Goal: Task Accomplishment & Management: Use online tool/utility

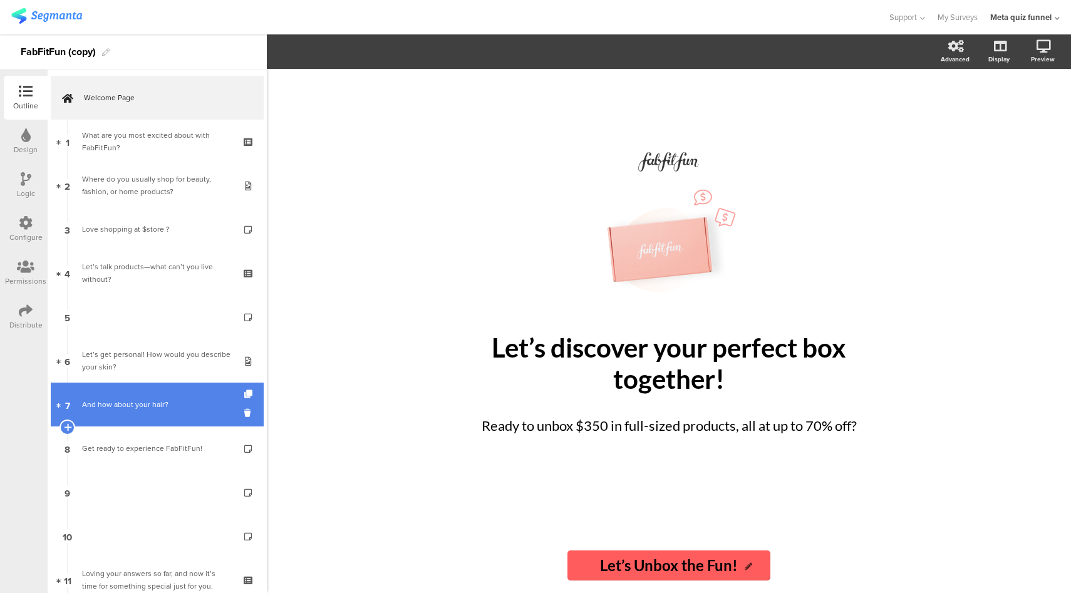
scroll to position [212, 0]
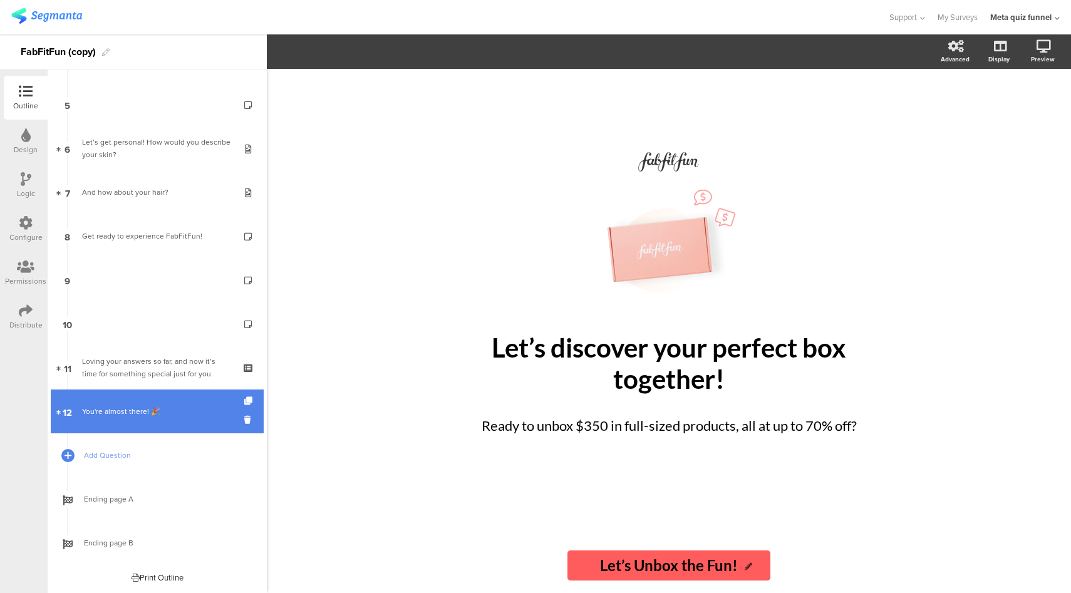
click at [191, 407] on div "You're almost there! 🎉" at bounding box center [157, 411] width 150 height 13
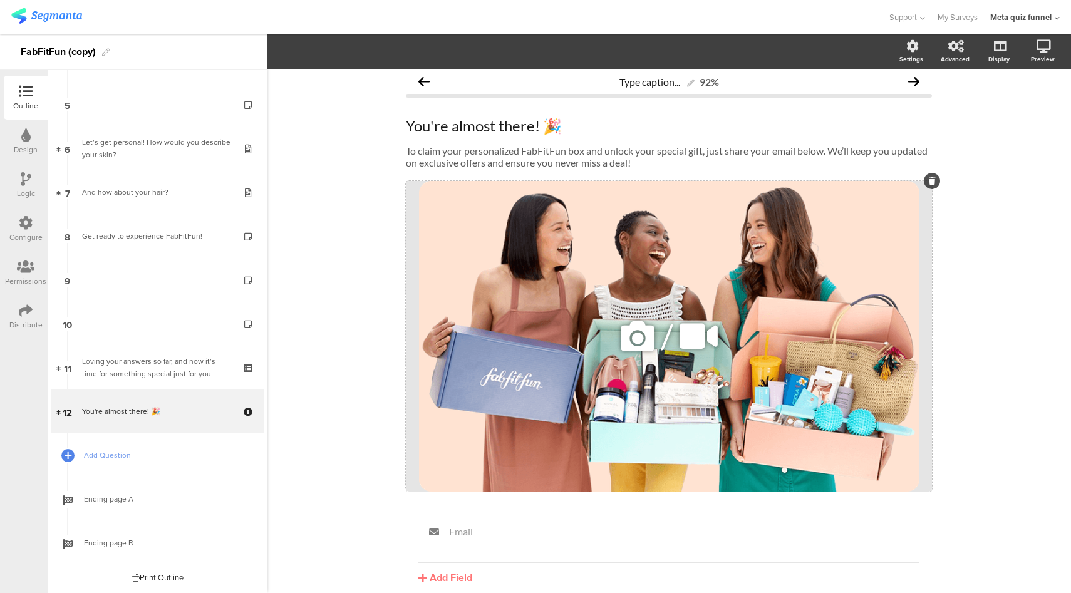
scroll to position [4, 0]
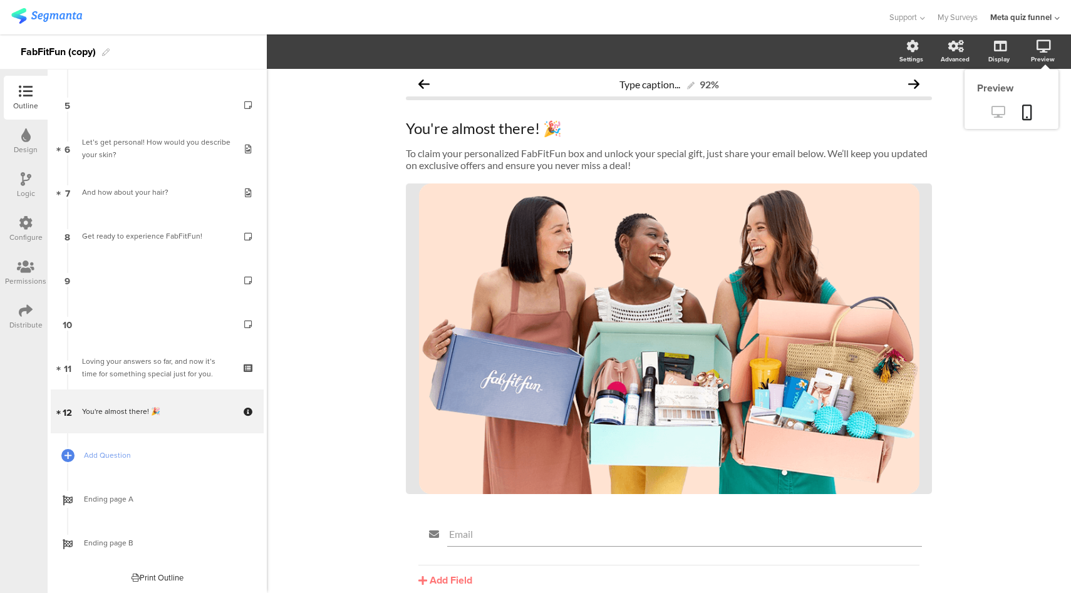
click at [995, 120] on link at bounding box center [997, 113] width 31 height 21
click at [515, 131] on div "You're almost there! 🎉 You're almost there! 🎉 You're almost there! 🎉" at bounding box center [669, 128] width 532 height 25
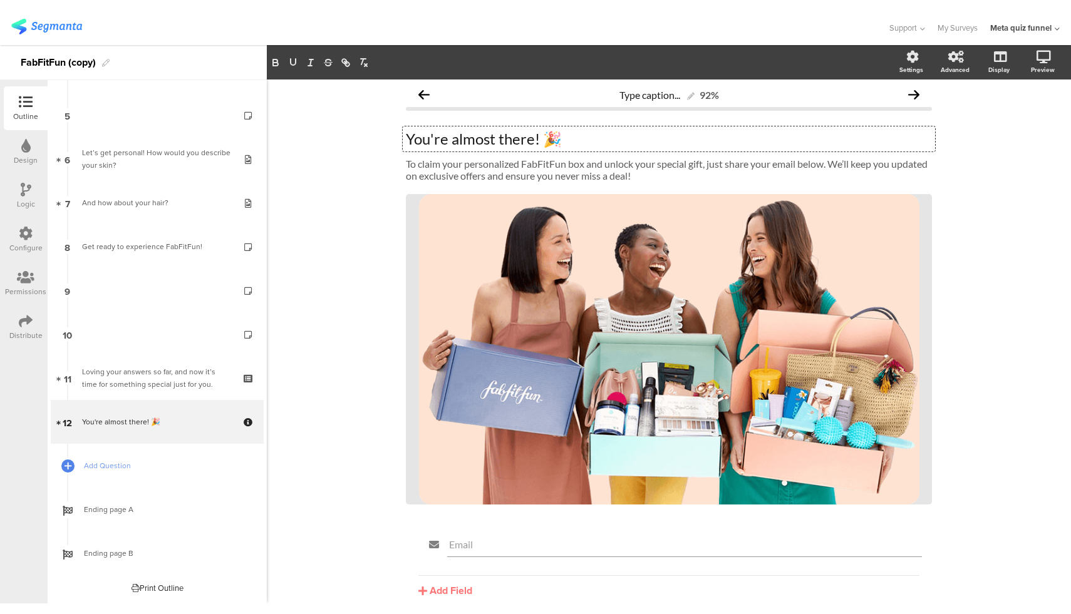
scroll to position [0, 0]
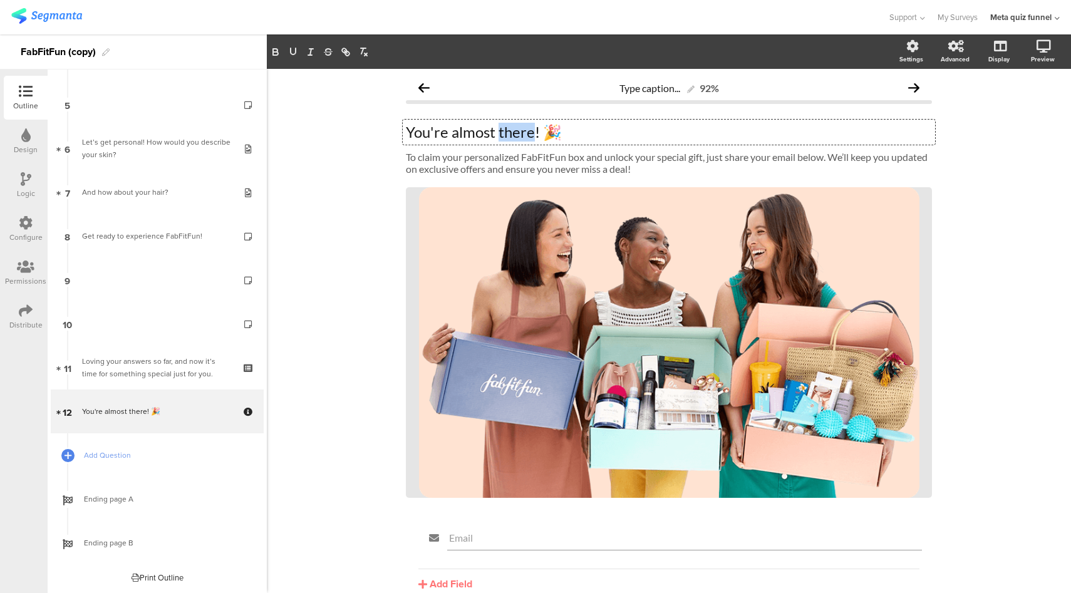
click at [515, 131] on p "You're almost there! 🎉" at bounding box center [669, 132] width 526 height 19
copy p "You're almost there! 🎉"
click at [598, 164] on div "To claim your personalized FabFitFun box and unlock your special gift, just sha…" at bounding box center [669, 163] width 532 height 30
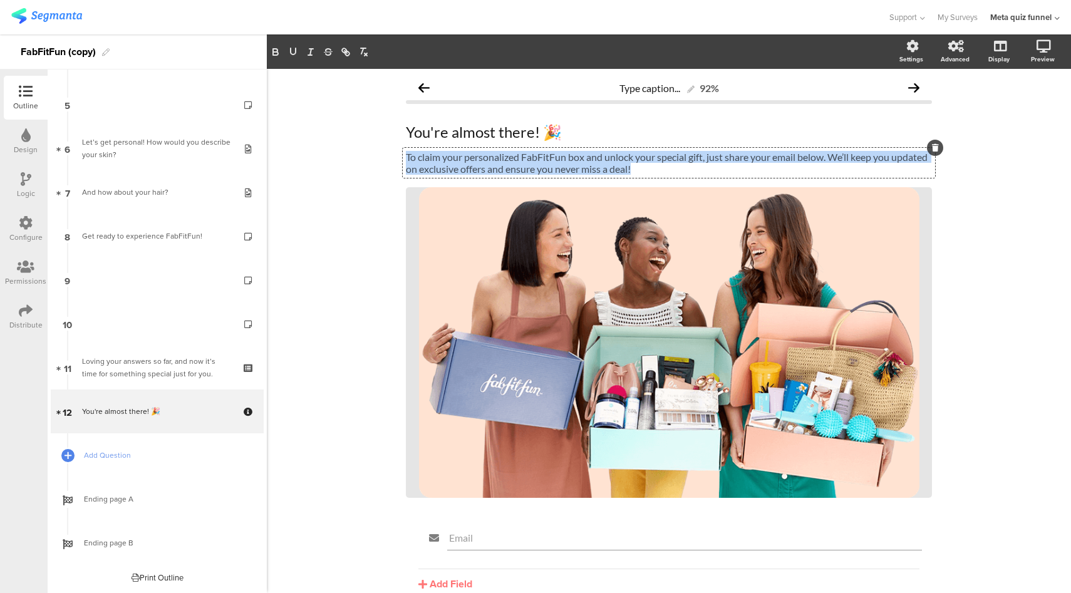
click at [598, 164] on p "To claim your personalized FabFitFun box and unlock your special gift, just sha…" at bounding box center [669, 163] width 526 height 24
copy p "To claim your personalized FabFitFun box and unlock your special gift, just sha…"
